Goal: Obtain resource: Download file/media

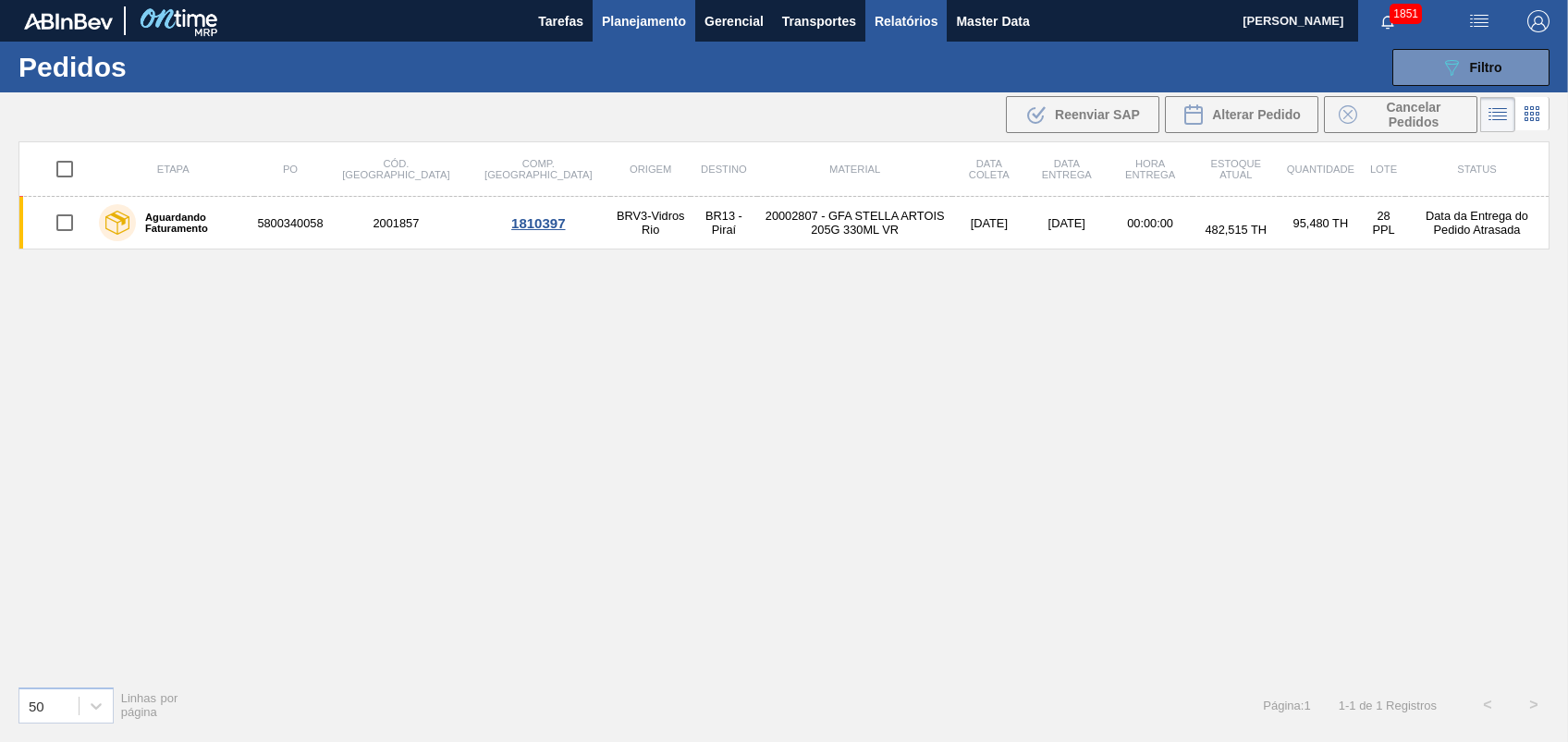
click at [912, 13] on span "Relatórios" at bounding box center [906, 21] width 63 height 22
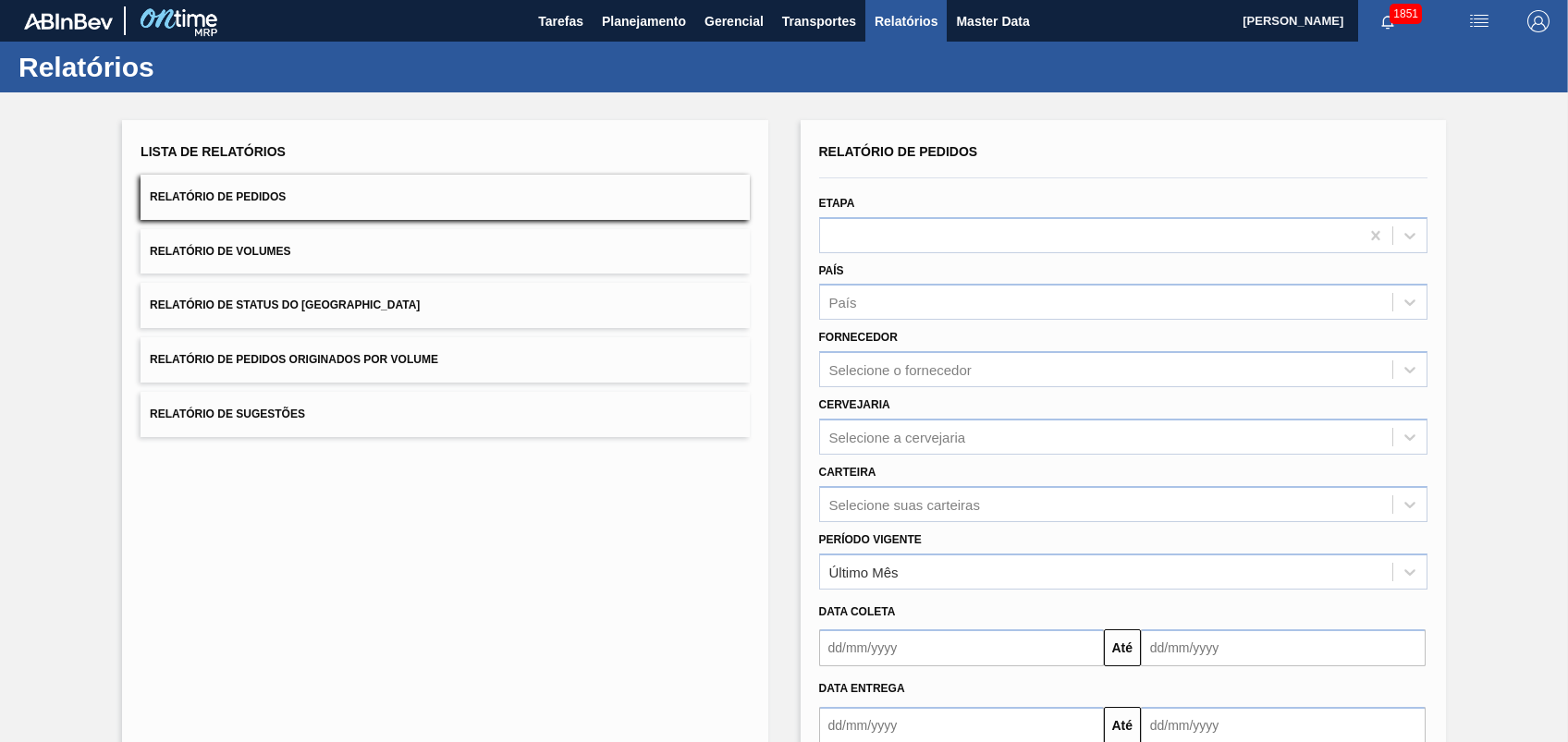
click at [388, 339] on button "Relatório de Pedidos Originados por Volume" at bounding box center [445, 360] width 608 height 45
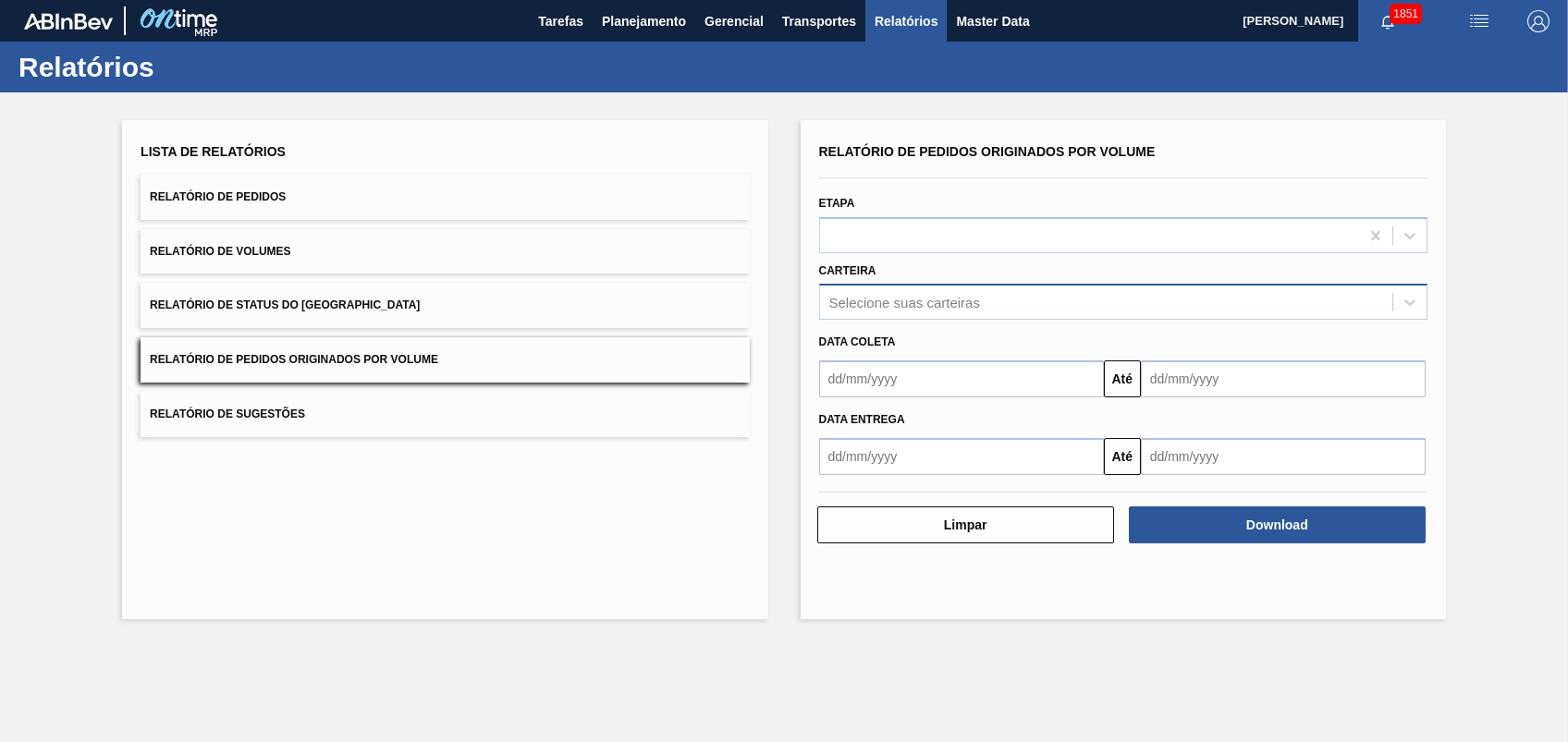
click at [956, 292] on div "Selecione suas carteiras" at bounding box center [1106, 302] width 572 height 27
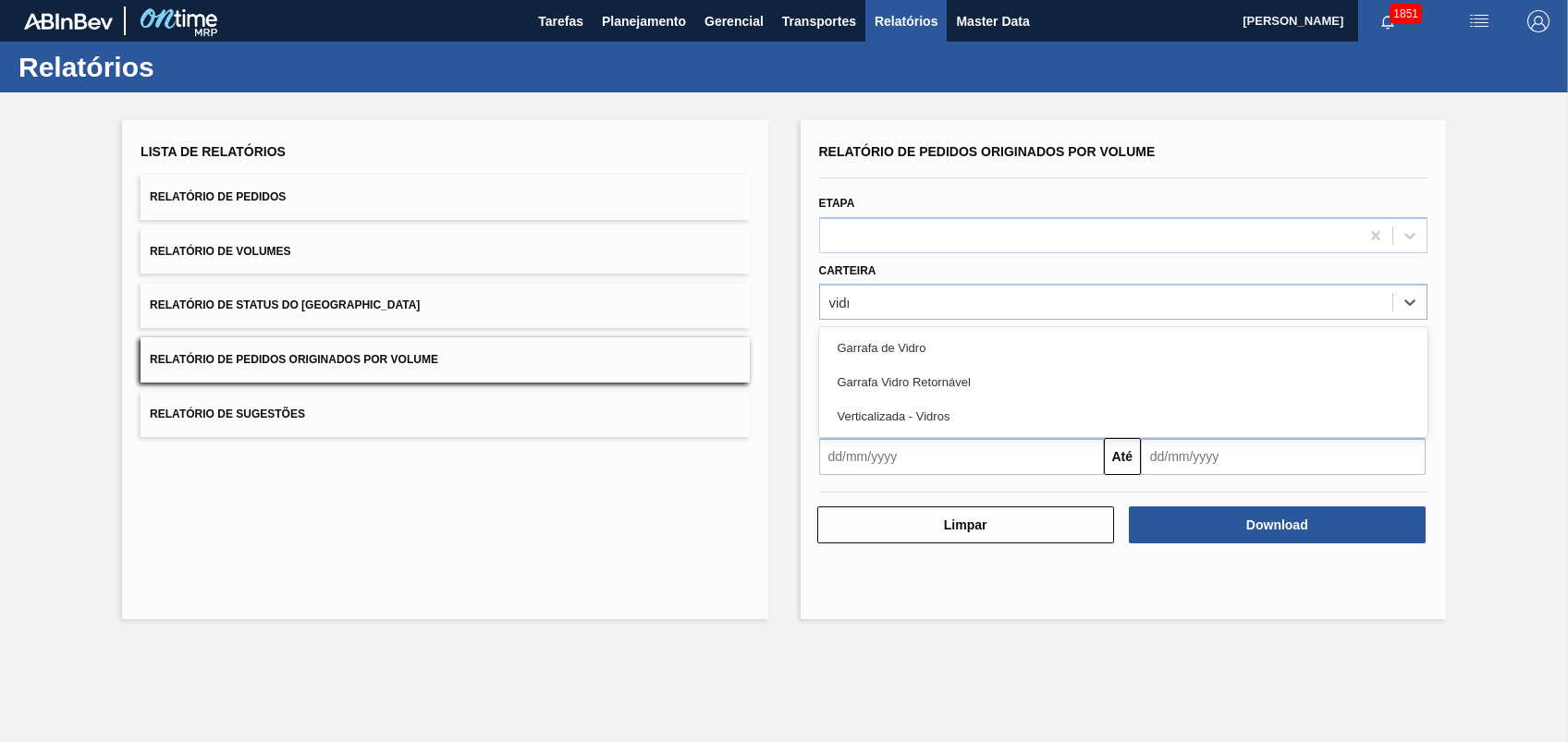
type input "vidro"
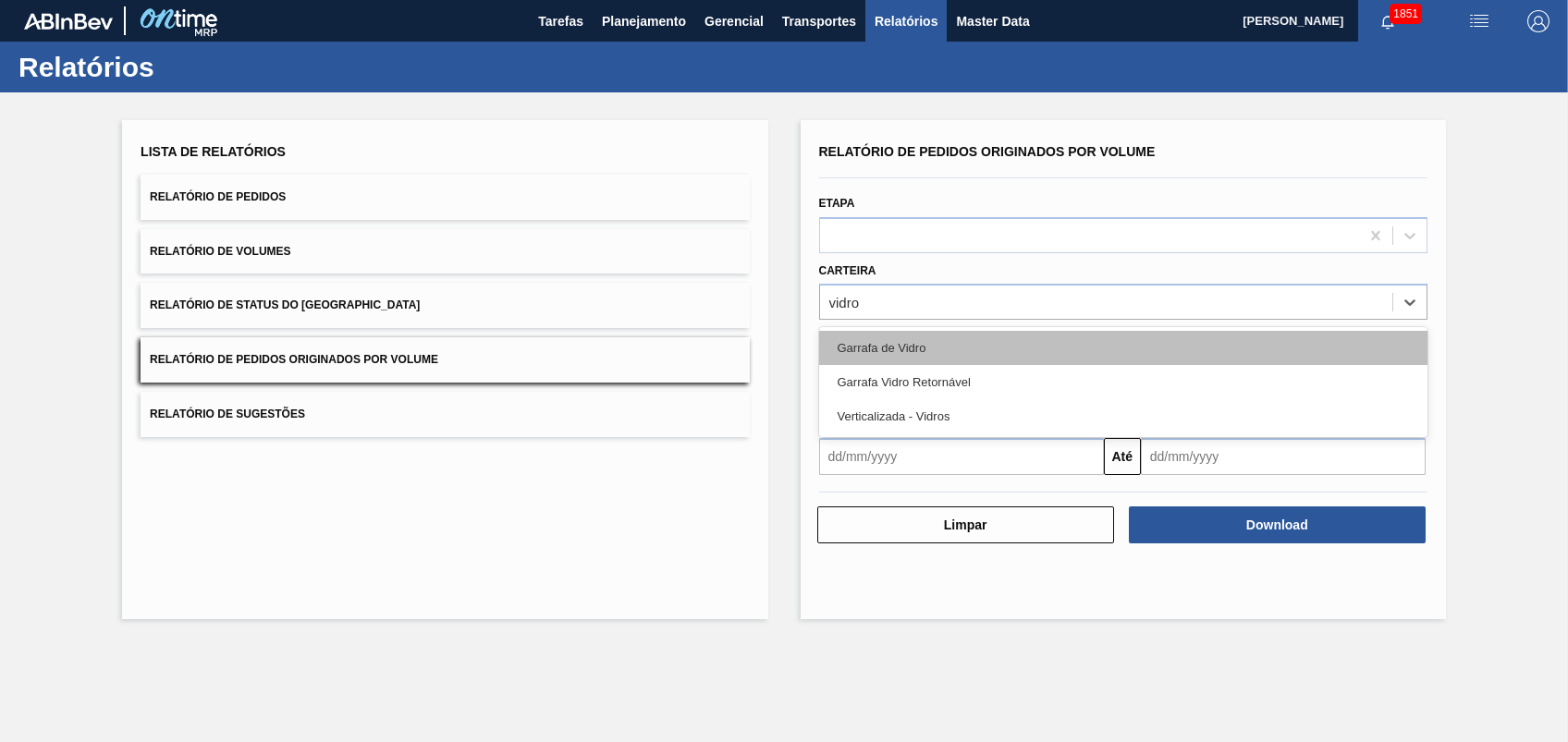
click at [961, 343] on div "Garrafa de Vidro" at bounding box center [1123, 348] width 608 height 34
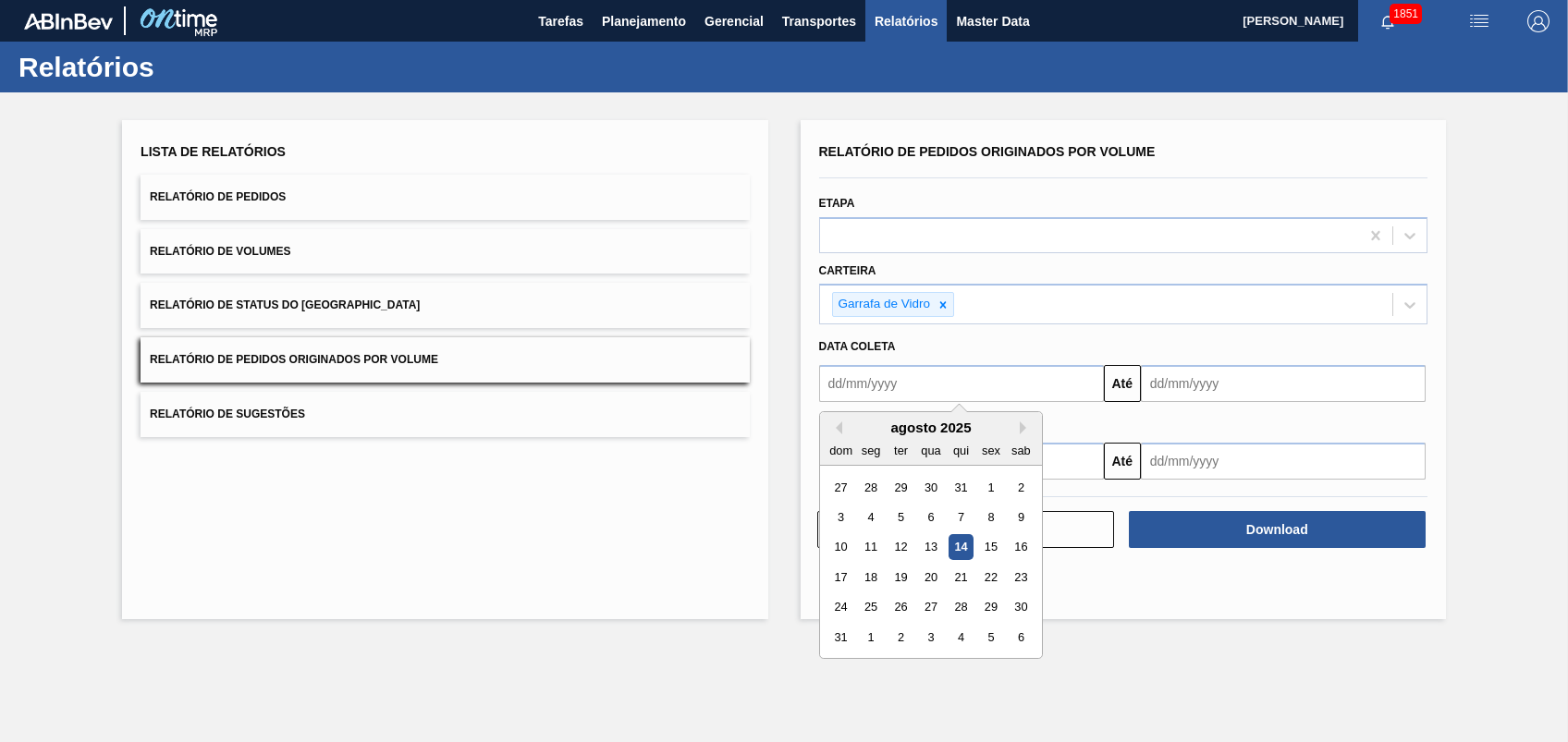
click at [996, 379] on input "text" at bounding box center [961, 383] width 285 height 37
click at [992, 478] on div "1" at bounding box center [990, 488] width 25 height 25
type input "[DATE]"
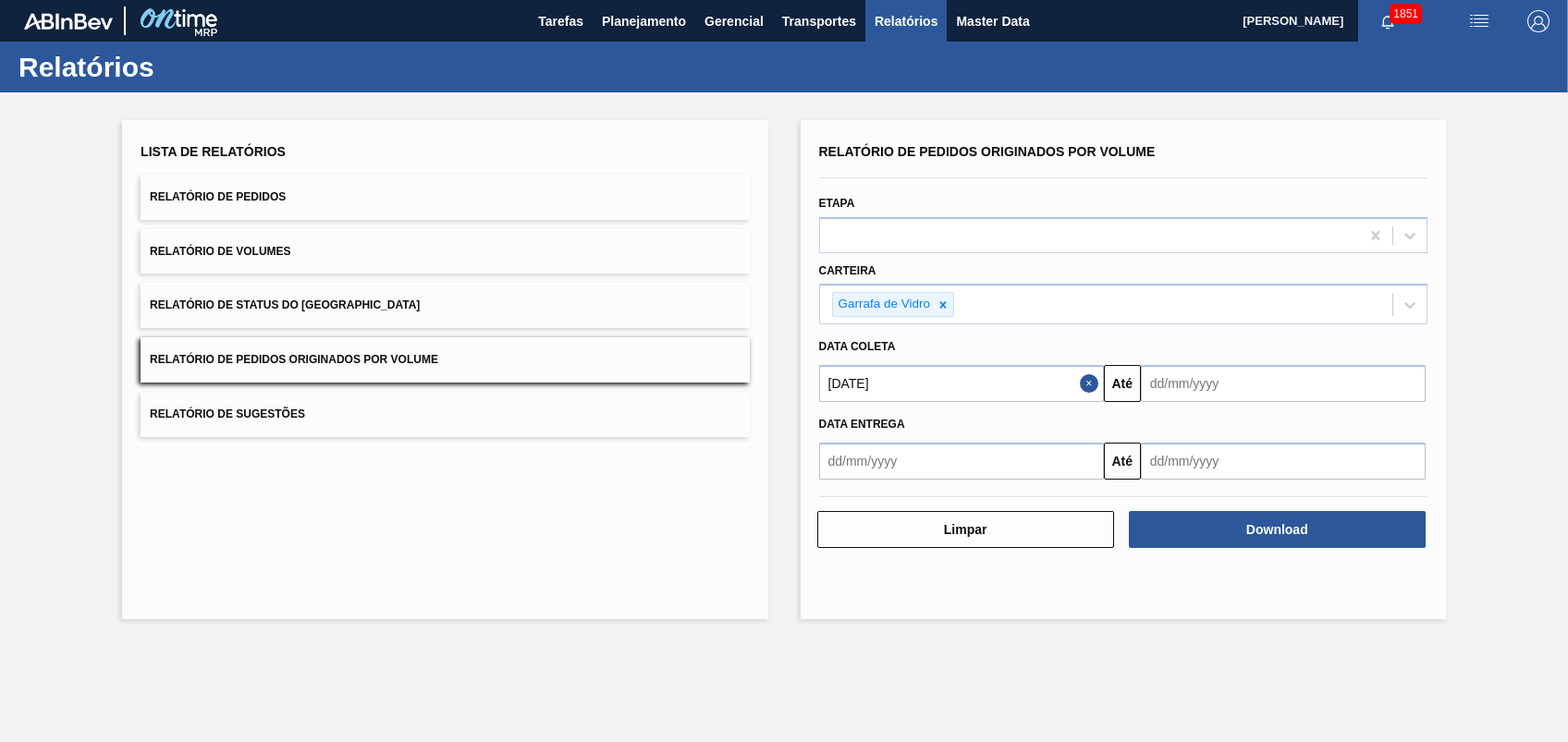
click at [1196, 387] on input "text" at bounding box center [1283, 383] width 285 height 37
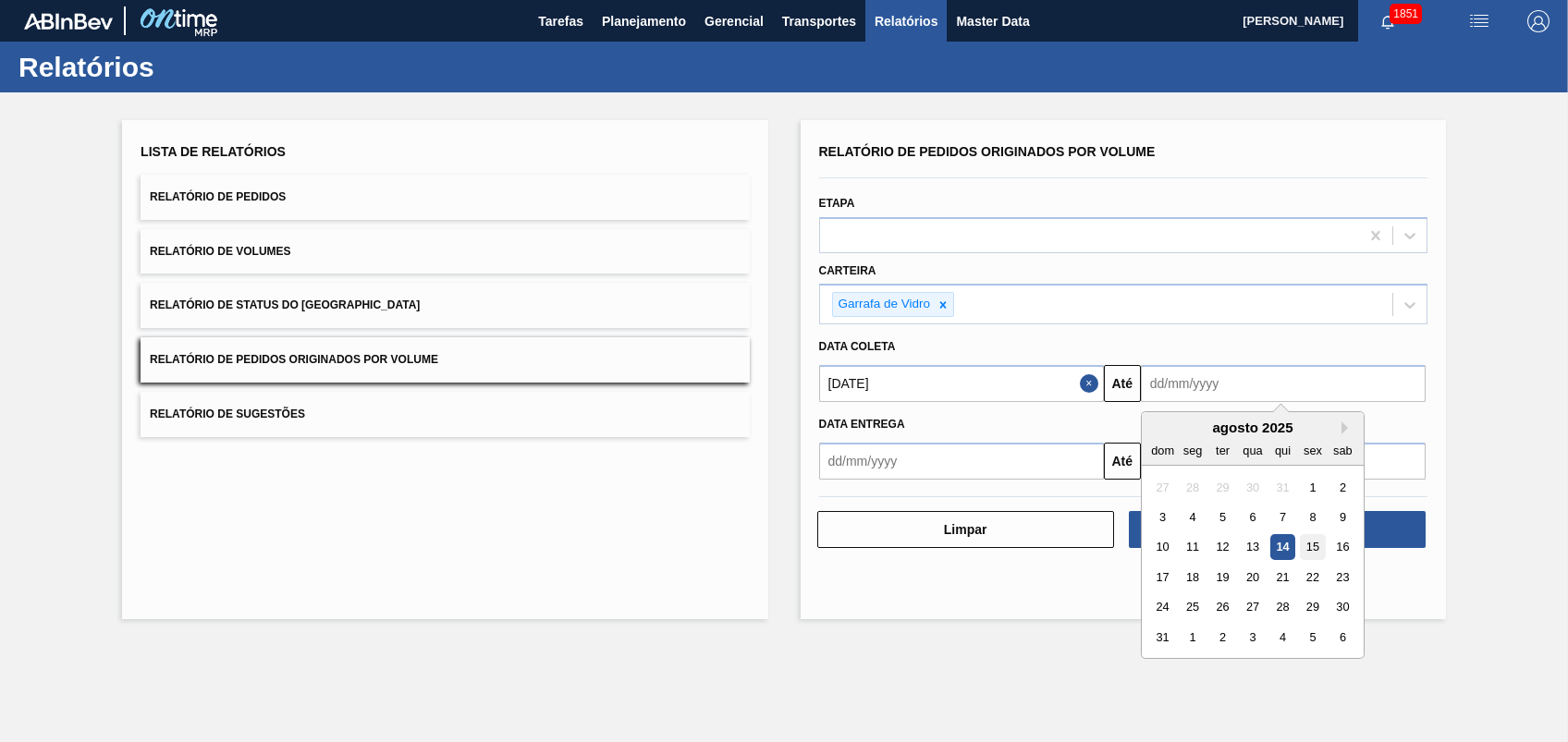
click at [1302, 542] on div "15" at bounding box center [1312, 547] width 25 height 25
type input "[DATE]"
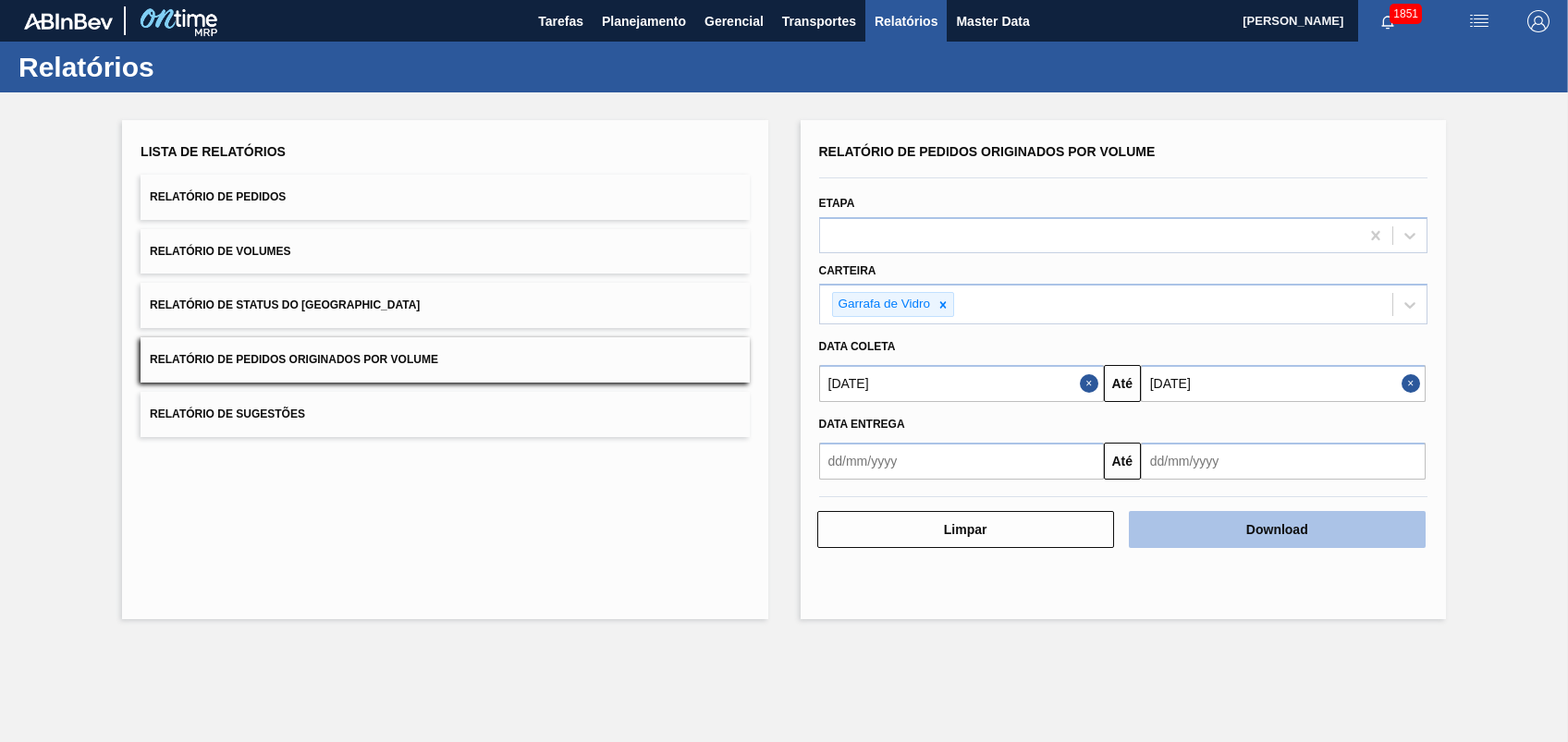
click at [1268, 535] on button "Download" at bounding box center [1277, 529] width 297 height 37
